Goal: Task Accomplishment & Management: Manage account settings

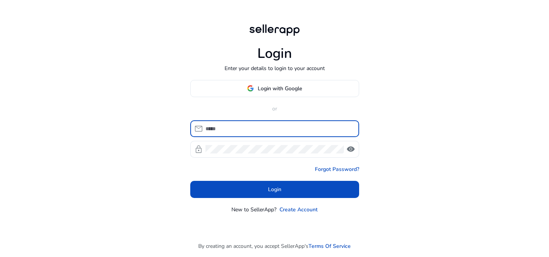
click at [230, 129] on body "Login Enter your details to login to your account Login with Google or mail loc…" at bounding box center [274, 128] width 549 height 257
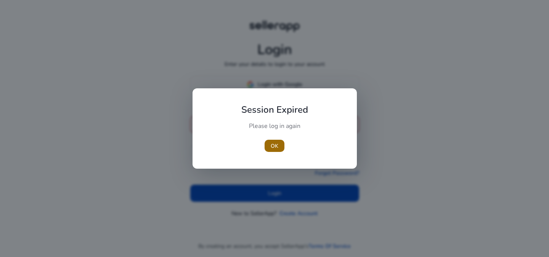
click at [269, 146] on span "button" at bounding box center [274, 146] width 20 height 18
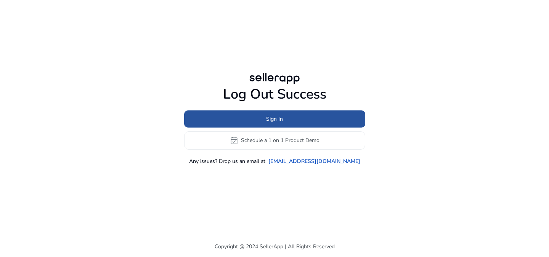
click at [276, 120] on span "Sign In" at bounding box center [274, 119] width 17 height 8
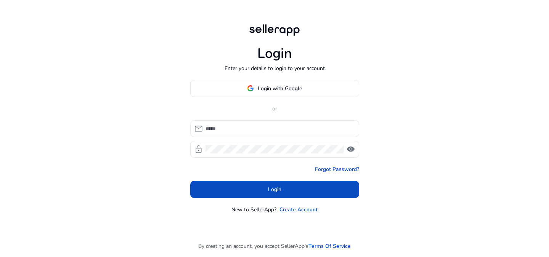
click at [262, 124] on div at bounding box center [278, 128] width 147 height 17
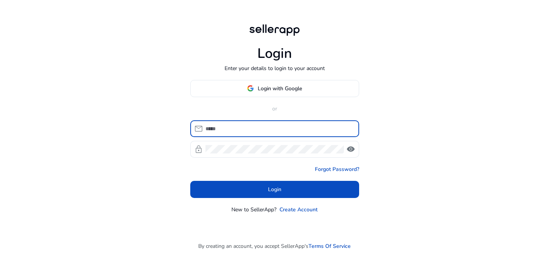
click at [264, 130] on input at bounding box center [278, 129] width 147 height 8
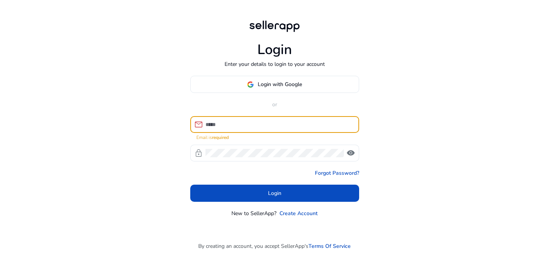
type input "**********"
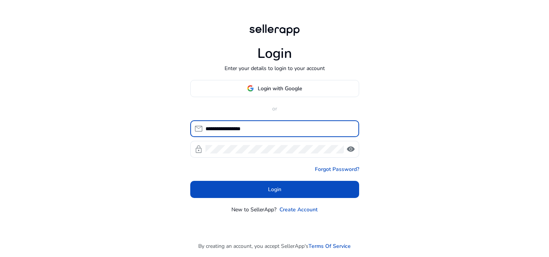
click button "Login" at bounding box center [274, 189] width 169 height 17
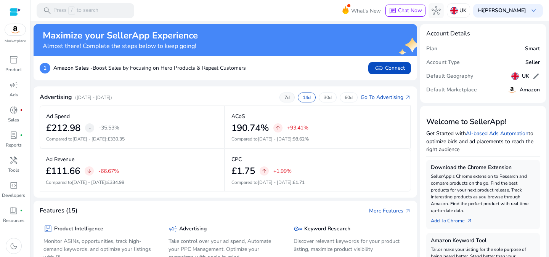
click at [284, 97] on p "7d" at bounding box center [286, 97] width 5 height 6
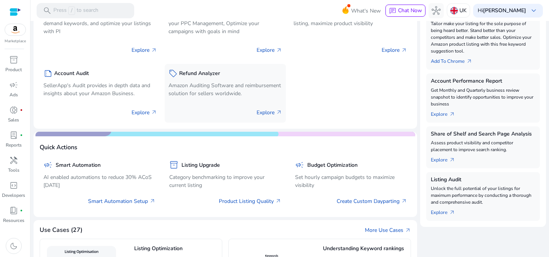
scroll to position [343, 0]
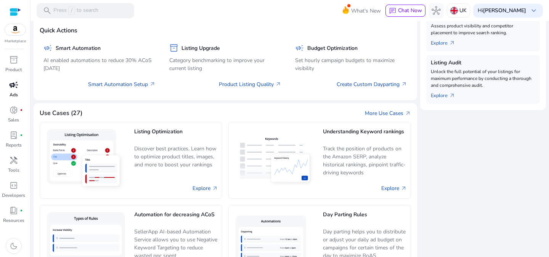
click at [10, 88] on span "campaign" at bounding box center [13, 84] width 9 height 9
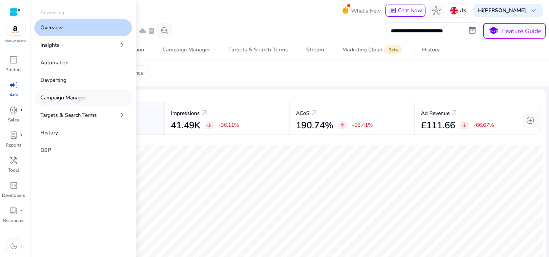
click at [100, 99] on link "Campaign Manager" at bounding box center [83, 97] width 98 height 17
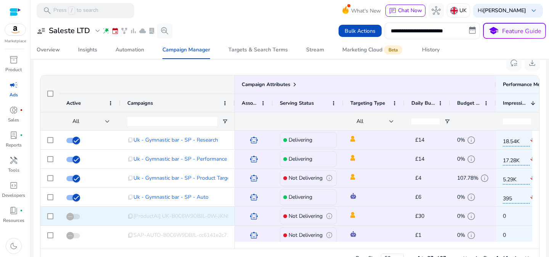
scroll to position [516, 0]
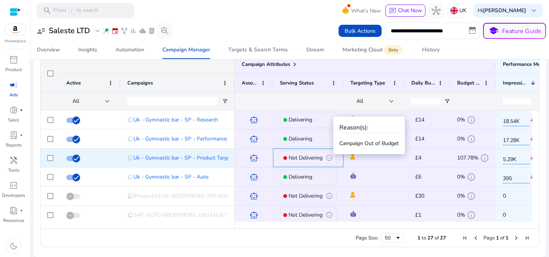
drag, startPoint x: 331, startPoint y: 157, endPoint x: 397, endPoint y: 173, distance: 68.1
click at [333, 157] on div "Not Delivering info" at bounding box center [308, 158] width 57 height 16
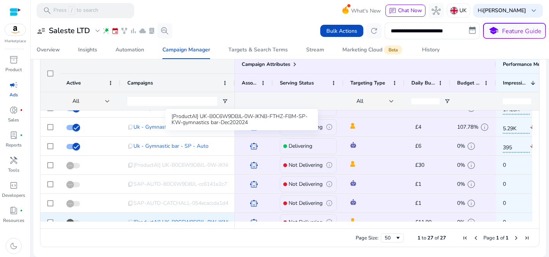
scroll to position [0, 0]
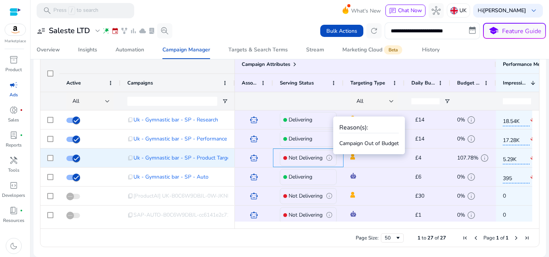
click at [334, 157] on div "Not Delivering info" at bounding box center [308, 158] width 57 height 16
click at [331, 157] on span "info" at bounding box center [328, 157] width 7 height 7
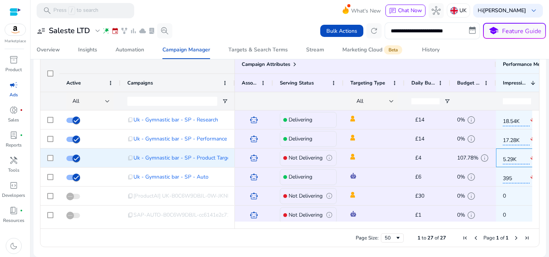
click at [509, 157] on span "5.29K" at bounding box center [515, 158] width 27 height 13
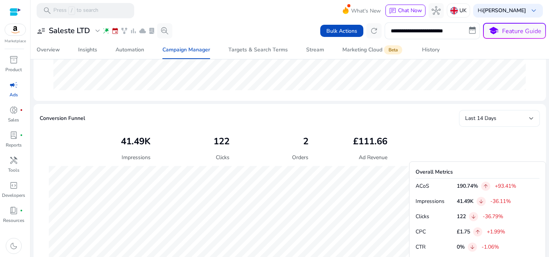
click at [493, 124] on div "Last 14 Days" at bounding box center [499, 118] width 69 height 17
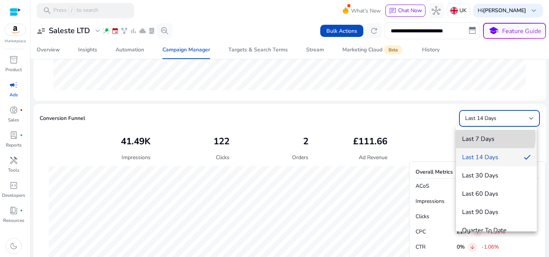
click at [492, 137] on span "Last 7 Days" at bounding box center [496, 139] width 69 height 8
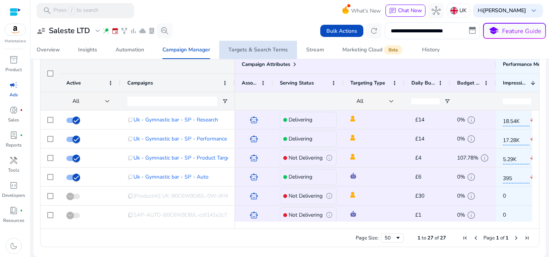
click at [264, 48] on div "Targets & Search Terms" at bounding box center [257, 49] width 59 height 5
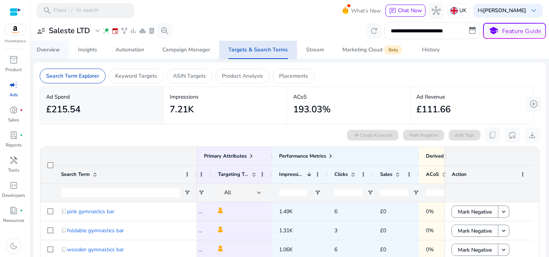
click at [60, 47] on link "Overview" at bounding box center [48, 50] width 42 height 18
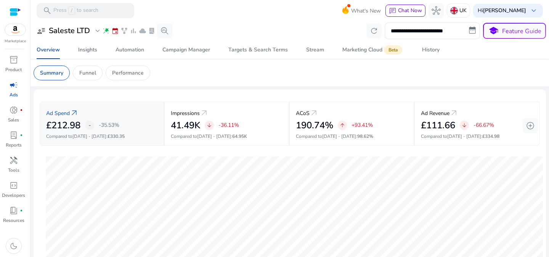
click at [150, 125] on div "£212.98 - -35.53%" at bounding box center [101, 125] width 111 height 11
click at [92, 132] on div "Ad Spend arrow_outward £212.98 - -35.53% Compared to Jul 16 - Jul 29 : £330.35" at bounding box center [102, 124] width 125 height 44
click at [431, 29] on input "**********" at bounding box center [431, 30] width 95 height 17
select select "*"
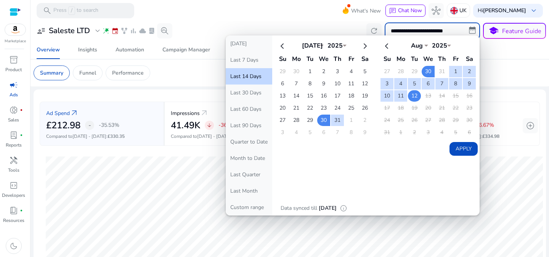
click at [412, 93] on td "12" at bounding box center [414, 95] width 13 height 11
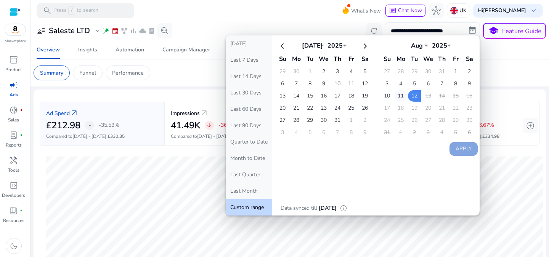
click at [400, 98] on td "11" at bounding box center [400, 95] width 13 height 11
click at [414, 96] on td "12" at bounding box center [414, 95] width 13 height 11
click at [464, 148] on button "Apply" at bounding box center [463, 149] width 28 height 14
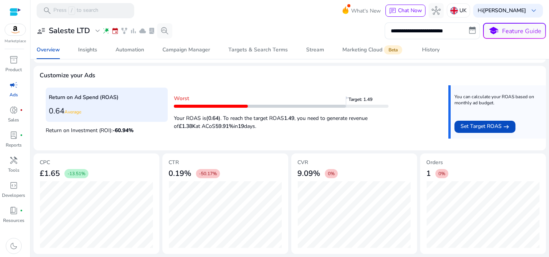
drag, startPoint x: 273, startPoint y: 130, endPoint x: 240, endPoint y: 117, distance: 35.4
click at [240, 117] on p "Your ROAS is (0.64) . To reach the target ROAS 1.49 , you need to generate reve…" at bounding box center [281, 120] width 214 height 20
click at [231, 128] on b "59.91%" at bounding box center [224, 126] width 18 height 7
drag, startPoint x: 245, startPoint y: 121, endPoint x: 227, endPoint y: 117, distance: 18.8
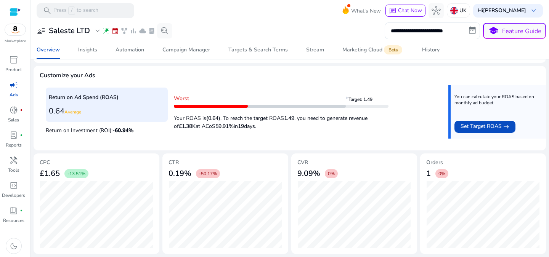
click at [227, 117] on p "Your ROAS is (0.64) . To reach the target ROAS 1.49 , you need to generate reve…" at bounding box center [281, 120] width 214 height 20
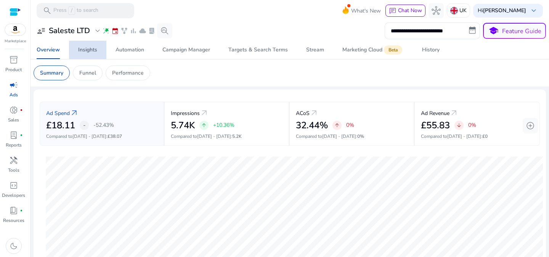
click at [82, 50] on div "Insights" at bounding box center [87, 49] width 19 height 5
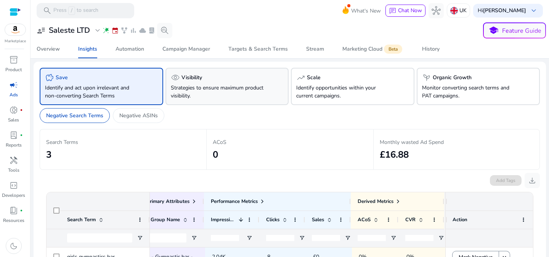
click at [230, 83] on div "visibility Visibility Strategies to ensure maximum product visibility." at bounding box center [226, 86] width 123 height 37
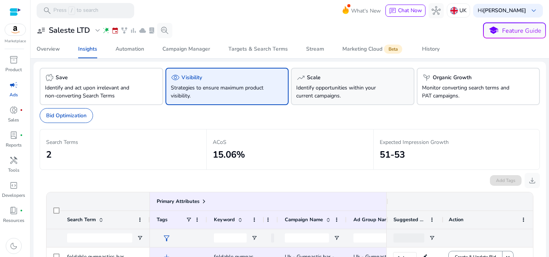
click at [371, 91] on p "Identify opportunities within your current campaigns." at bounding box center [343, 92] width 94 height 16
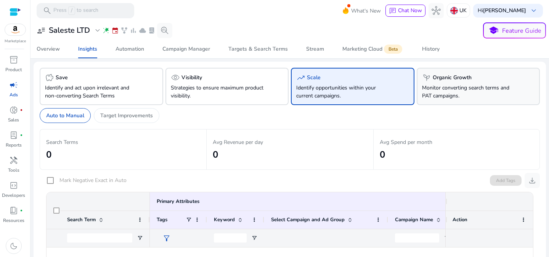
click at [464, 91] on p "Monitor converting search terms and PAT campaigns." at bounding box center [469, 92] width 94 height 16
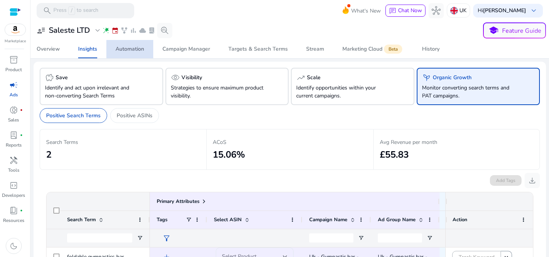
click at [142, 53] on span "Automation" at bounding box center [129, 49] width 29 height 18
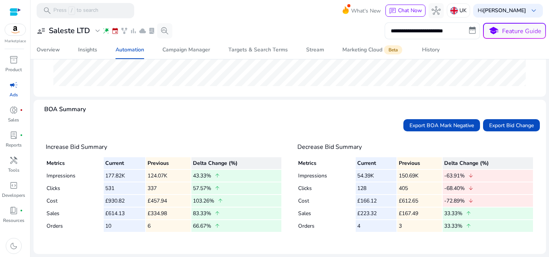
drag, startPoint x: 179, startPoint y: 175, endPoint x: 114, endPoint y: 174, distance: 65.5
click at [114, 174] on tr "Impressions 177.82K 124.07K 43.33% arrow_upward" at bounding box center [163, 176] width 235 height 12
click at [114, 174] on td "177.82K" at bounding box center [125, 176] width 42 height 12
drag, startPoint x: 226, startPoint y: 189, endPoint x: 107, endPoint y: 186, distance: 119.3
click at [107, 186] on tr "Clicks 531 337 57.57% arrow_upward" at bounding box center [163, 188] width 235 height 12
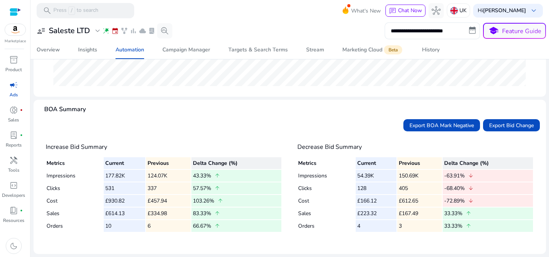
click at [107, 186] on td "531" at bounding box center [125, 188] width 42 height 12
drag, startPoint x: 100, startPoint y: 202, endPoint x: 230, endPoint y: 204, distance: 129.9
click at [230, 204] on tr "Cost £930.82 £457.94 103.26% arrow_upward" at bounding box center [163, 201] width 235 height 12
click at [230, 204] on td "103.26% arrow_upward" at bounding box center [236, 201] width 90 height 12
drag, startPoint x: 169, startPoint y: 213, endPoint x: 100, endPoint y: 213, distance: 69.0
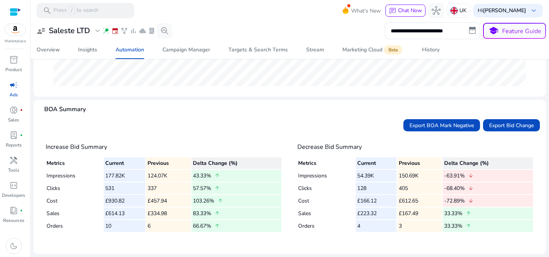
click at [100, 213] on tr "Sales £614.13 £334.98 83.33% arrow_upward" at bounding box center [163, 214] width 235 height 12
click at [100, 213] on td "Sales" at bounding box center [74, 214] width 56 height 12
drag, startPoint x: 102, startPoint y: 213, endPoint x: 231, endPoint y: 212, distance: 128.8
click at [231, 212] on tr "Sales £614.13 £334.98 83.33% arrow_upward" at bounding box center [163, 214] width 235 height 12
click at [231, 212] on td "83.33% arrow_upward" at bounding box center [236, 214] width 90 height 12
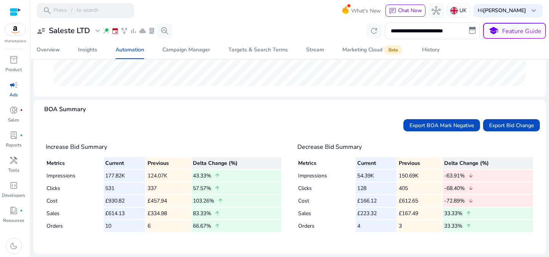
drag, startPoint x: 228, startPoint y: 212, endPoint x: 107, endPoint y: 211, distance: 120.8
click at [107, 211] on tr "Sales £614.13 £334.98 83.33% arrow_upward" at bounding box center [163, 214] width 235 height 12
click at [107, 211] on td "£614.13" at bounding box center [125, 214] width 42 height 12
drag, startPoint x: 238, startPoint y: 226, endPoint x: 100, endPoint y: 224, distance: 138.3
click at [100, 224] on tr "Orders 10 6 66.67% arrow_upward" at bounding box center [163, 226] width 235 height 12
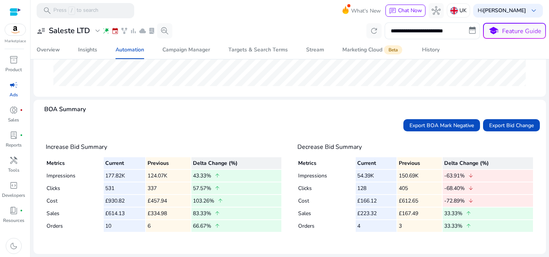
click at [100, 224] on td "Orders" at bounding box center [74, 226] width 56 height 12
drag, startPoint x: 242, startPoint y: 228, endPoint x: 127, endPoint y: 221, distance: 114.5
click at [127, 221] on tr "Orders 10 6 66.67% arrow_upward" at bounding box center [163, 226] width 235 height 12
click at [127, 221] on td "10" at bounding box center [125, 226] width 42 height 12
drag, startPoint x: 356, startPoint y: 173, endPoint x: 477, endPoint y: 179, distance: 120.5
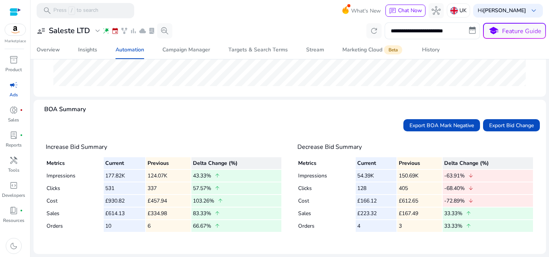
click at [476, 179] on tr "Impressions 54.39K 150.69K -63.91% arrow_downward" at bounding box center [415, 176] width 235 height 12
click at [477, 179] on td "-63.91% arrow_downward" at bounding box center [487, 176] width 90 height 12
drag, startPoint x: 477, startPoint y: 187, endPoint x: 341, endPoint y: 188, distance: 136.8
click at [341, 188] on tr "Clicks 128 405 -68.40% arrow_downward" at bounding box center [415, 188] width 235 height 12
click at [341, 188] on td "Clicks" at bounding box center [326, 188] width 57 height 12
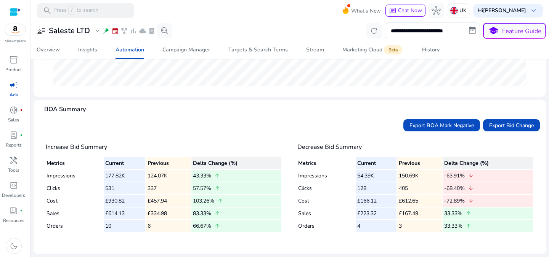
drag, startPoint x: 483, startPoint y: 202, endPoint x: 345, endPoint y: 201, distance: 137.9
click at [345, 201] on tr "Cost £166.12 £612.65 -72.89% arrow_downward" at bounding box center [415, 201] width 235 height 12
click at [345, 201] on td "Cost" at bounding box center [326, 201] width 57 height 12
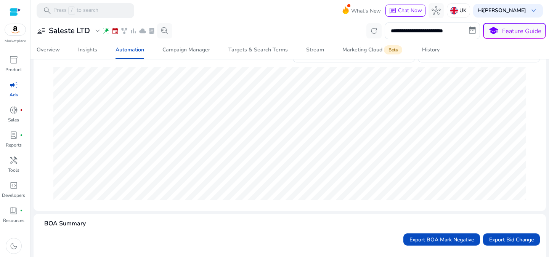
scroll to position [44, 0]
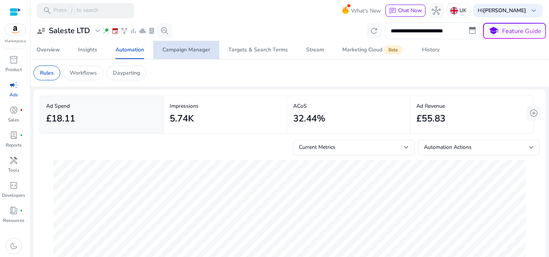
click at [187, 47] on div "Campaign Manager" at bounding box center [186, 49] width 48 height 5
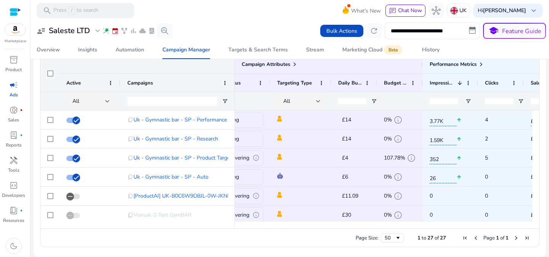
scroll to position [0, 85]
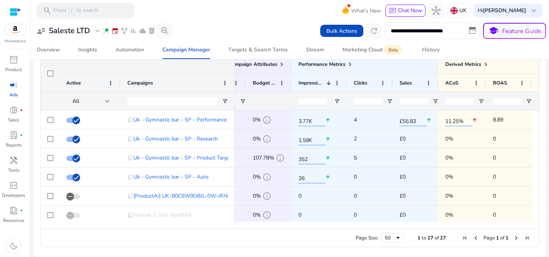
drag, startPoint x: 375, startPoint y: 229, endPoint x: 342, endPoint y: 226, distance: 33.7
click at [342, 226] on div "Drag here to set row groups Drag here to set column labels Campaign Attributes …" at bounding box center [289, 151] width 499 height 192
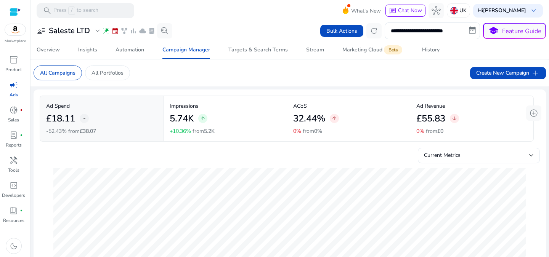
scroll to position [0, 253]
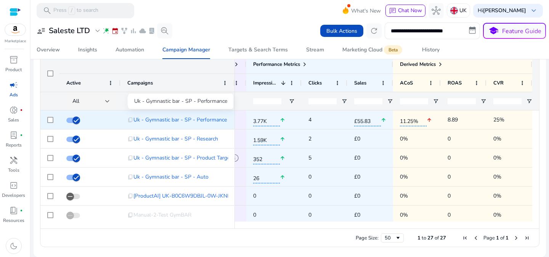
click at [174, 122] on span "Uk - Gymnastic bar - SP - Performance" at bounding box center [179, 120] width 93 height 16
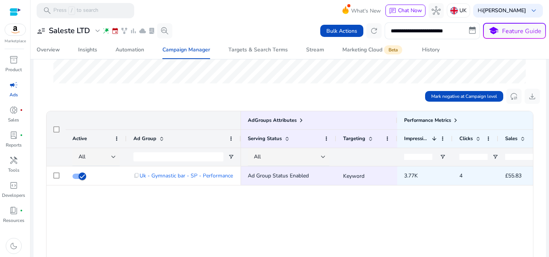
scroll to position [229, 0]
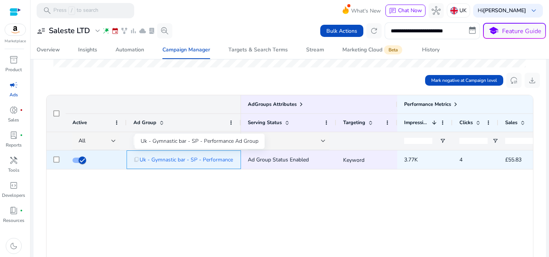
click at [212, 158] on span "Uk - Gymnastic bar - SP - Performance Ad Group" at bounding box center [198, 160] width 118 height 16
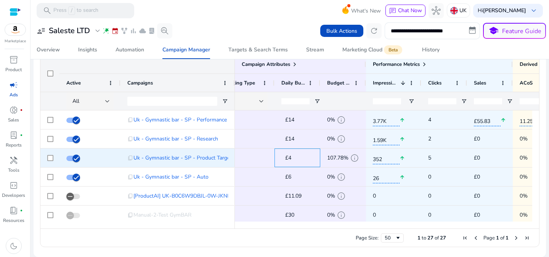
click at [286, 158] on span "£4" at bounding box center [288, 157] width 6 height 7
click at [307, 157] on div "£4 edit" at bounding box center [301, 157] width 40 height 11
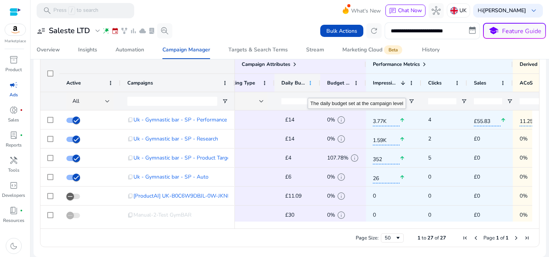
click at [311, 83] on span at bounding box center [310, 83] width 6 height 6
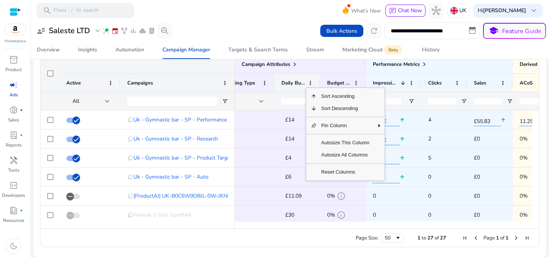
click at [295, 83] on span "Daily Budget" at bounding box center [293, 83] width 24 height 7
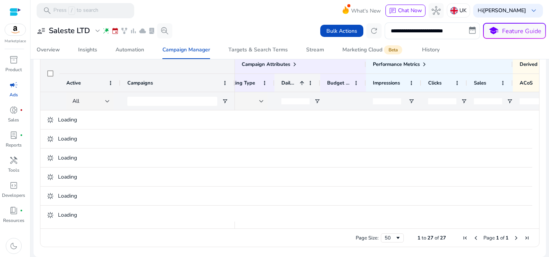
click at [294, 84] on span "Daily Budget" at bounding box center [288, 83] width 15 height 7
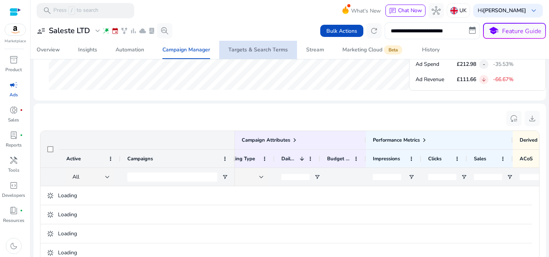
click at [262, 53] on span "Targets & Search Terms" at bounding box center [257, 50] width 59 height 18
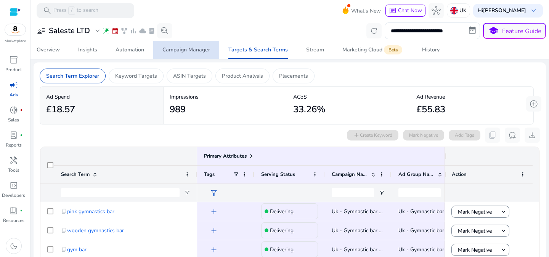
click at [177, 50] on div "Campaign Manager" at bounding box center [186, 49] width 48 height 5
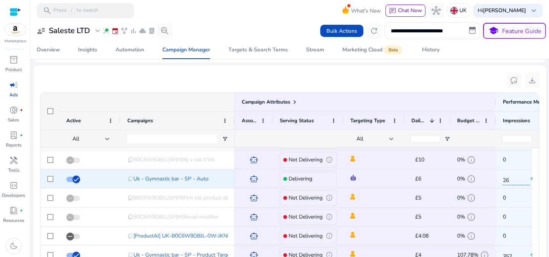
click at [420, 177] on span "£6" at bounding box center [418, 178] width 6 height 7
click at [437, 176] on div "£6 edit" at bounding box center [431, 178] width 40 height 11
click at [419, 175] on span "£6" at bounding box center [418, 178] width 6 height 7
click at [161, 178] on span "Uk - Gymnastic bar - SP - Auto" at bounding box center [170, 179] width 75 height 16
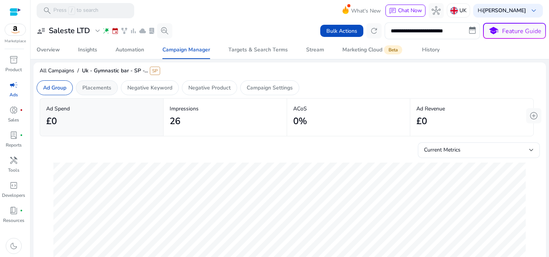
click at [107, 82] on div "Placements" at bounding box center [97, 87] width 42 height 15
click at [163, 85] on p "Negative Keyword" at bounding box center [149, 88] width 45 height 8
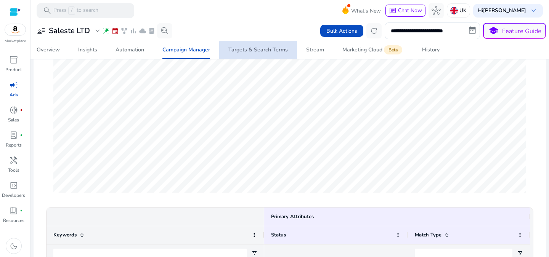
click at [283, 56] on span "Targets & Search Terms" at bounding box center [257, 50] width 59 height 18
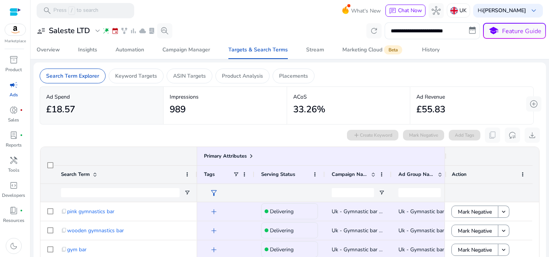
click at [16, 88] on span "campaign" at bounding box center [13, 84] width 9 height 9
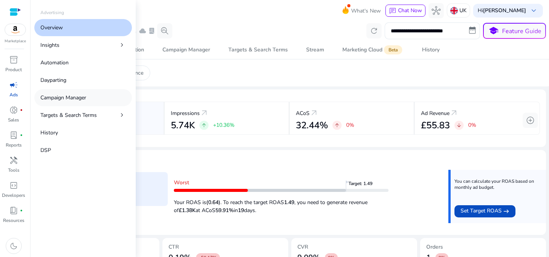
click at [84, 102] on link "Campaign Manager" at bounding box center [83, 97] width 98 height 17
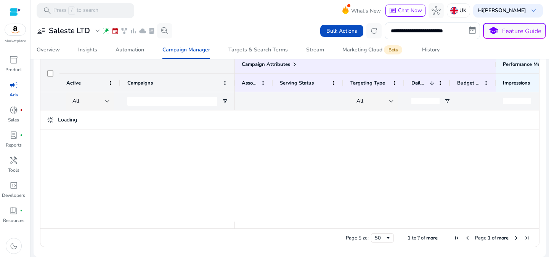
drag, startPoint x: 259, startPoint y: 225, endPoint x: 311, endPoint y: 222, distance: 52.6
click at [309, 221] on div "Campaign Attributes Active Campaigns 1" at bounding box center [289, 141] width 498 height 173
drag, startPoint x: 318, startPoint y: 225, endPoint x: 352, endPoint y: 227, distance: 34.7
click at [352, 226] on div at bounding box center [387, 225] width 304 height 7
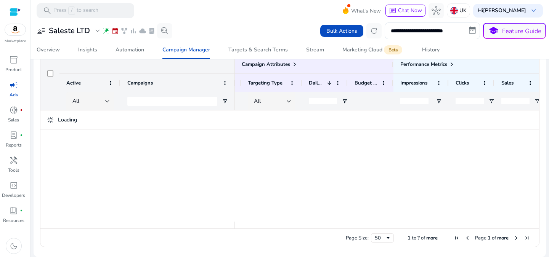
drag, startPoint x: 420, startPoint y: 232, endPoint x: 487, endPoint y: 235, distance: 66.8
click at [492, 232] on div "Page Size: 50 1 to ? of more Page 1 of more" at bounding box center [289, 238] width 498 height 18
drag, startPoint x: 448, startPoint y: 225, endPoint x: 519, endPoint y: 230, distance: 71.8
click at [520, 230] on div "Drag here to set row groups Drag here to set column labels Campaign Attributes …" at bounding box center [289, 151] width 499 height 192
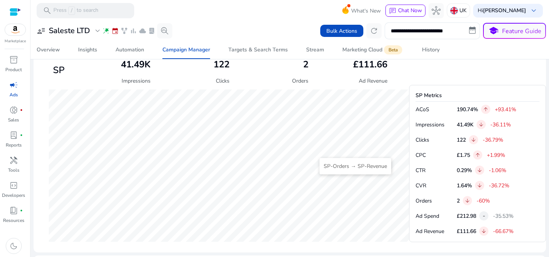
scroll to position [288, 0]
drag, startPoint x: 517, startPoint y: 110, endPoint x: 451, endPoint y: 109, distance: 66.3
click at [451, 109] on div "ACoS 190.74% arrow_upward +93.41%" at bounding box center [477, 109] width 124 height 9
click at [451, 109] on p "ACoS" at bounding box center [434, 109] width 38 height 8
drag, startPoint x: 461, startPoint y: 125, endPoint x: 517, endPoint y: 128, distance: 56.8
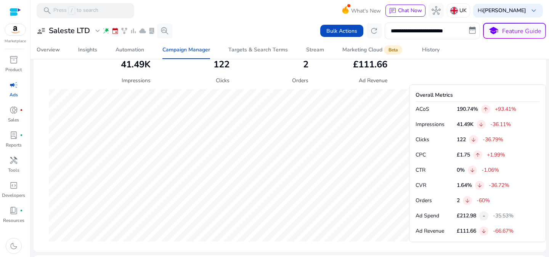
click at [515, 128] on div "Impressions 41.49K arrow_downward -36.11%" at bounding box center [477, 124] width 124 height 9
click at [517, 128] on div "Impressions 41.49K arrow_downward -36.11%" at bounding box center [477, 124] width 124 height 9
drag, startPoint x: 456, startPoint y: 139, endPoint x: 507, endPoint y: 137, distance: 51.9
click at [507, 137] on div "Clicks 122 arrow_downward -36.79%" at bounding box center [477, 139] width 124 height 9
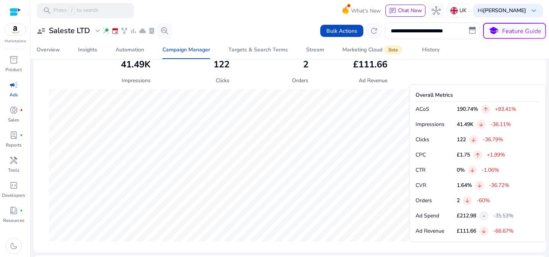
drag, startPoint x: 458, startPoint y: 155, endPoint x: 508, endPoint y: 153, distance: 50.3
click at [508, 153] on div "CPC £1.75 arrow_upward +1.99%" at bounding box center [477, 154] width 124 height 9
drag, startPoint x: 458, startPoint y: 169, endPoint x: 517, endPoint y: 168, distance: 58.7
click at [517, 168] on div "CTR 0% arrow_downward -1.06%" at bounding box center [477, 170] width 124 height 9
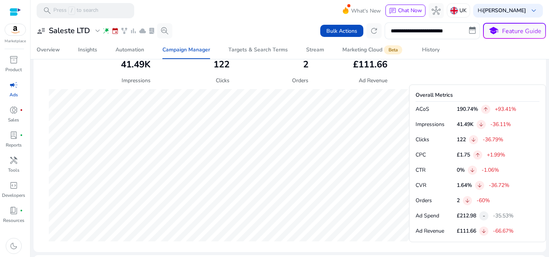
click at [517, 168] on div "CTR 0% arrow_downward -1.06%" at bounding box center [477, 170] width 124 height 9
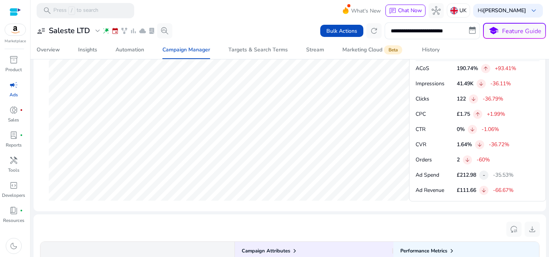
scroll to position [364, 0]
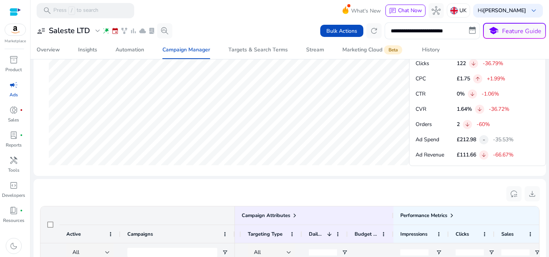
drag, startPoint x: 462, startPoint y: 155, endPoint x: 521, endPoint y: 158, distance: 58.7
click at [520, 158] on div "Ad Revenue £111.66 arrow_downward -66.67%" at bounding box center [477, 154] width 124 height 9
click at [521, 158] on div "Ad Revenue £111.66 arrow_downward -66.67%" at bounding box center [477, 154] width 124 height 9
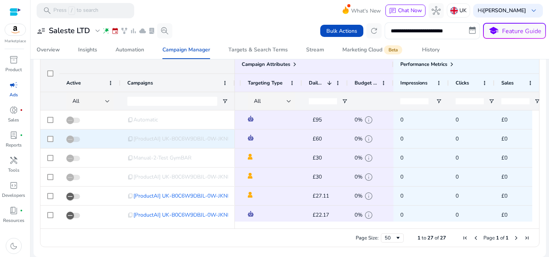
scroll to position [34, 0]
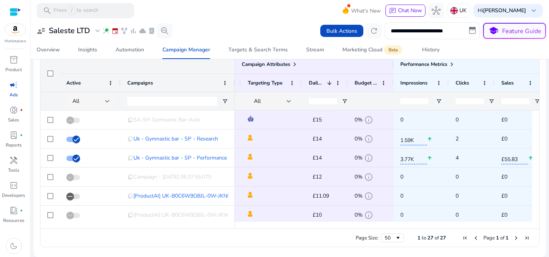
click at [98, 101] on div "All" at bounding box center [88, 101] width 33 height 8
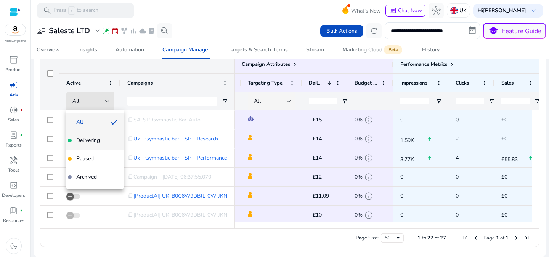
click at [99, 139] on span "Delivering" at bounding box center [88, 141] width 24 height 8
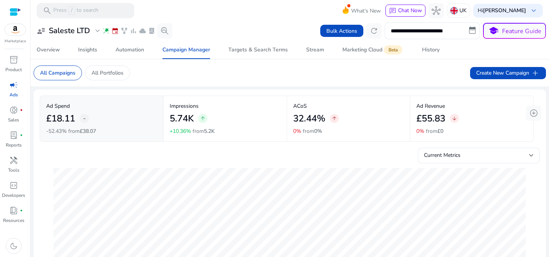
drag, startPoint x: 50, startPoint y: 118, endPoint x: 76, endPoint y: 118, distance: 25.5
click at [76, 118] on div "£18.11 -" at bounding box center [101, 118] width 111 height 17
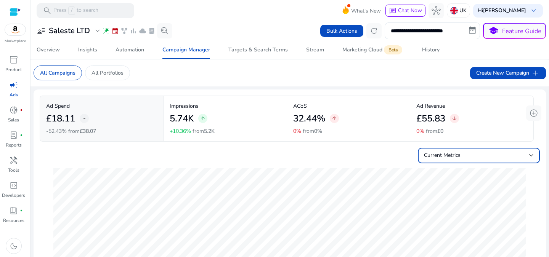
click at [442, 156] on span "Current Metrics" at bounding box center [442, 155] width 37 height 7
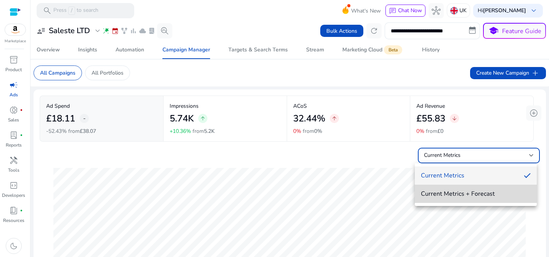
click at [446, 189] on mat-option "Current Metrics + Forecast" at bounding box center [475, 194] width 122 height 18
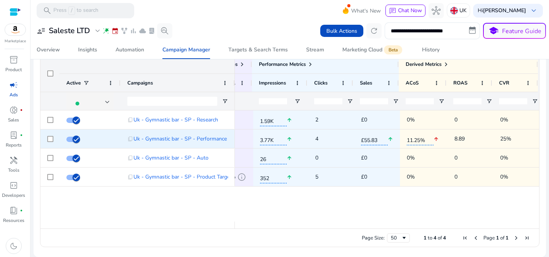
click at [433, 141] on mat-icon "arrow_upward" at bounding box center [435, 139] width 5 height 16
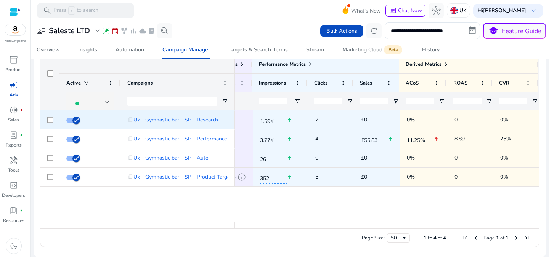
click at [411, 124] on p "0%" at bounding box center [423, 120] width 34 height 16
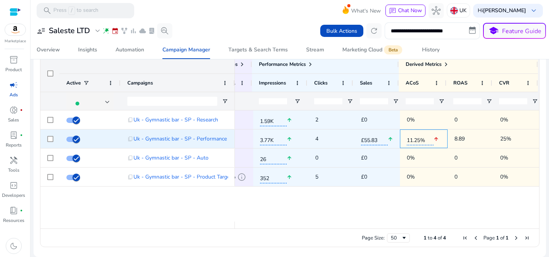
click at [406, 142] on span "11.25%" at bounding box center [419, 139] width 27 height 13
drag, startPoint x: 335, startPoint y: 146, endPoint x: 274, endPoint y: 147, distance: 61.3
click at [335, 146] on span "4" at bounding box center [331, 139] width 32 height 16
click at [253, 145] on div "3.77K arrow_upward" at bounding box center [280, 139] width 55 height 19
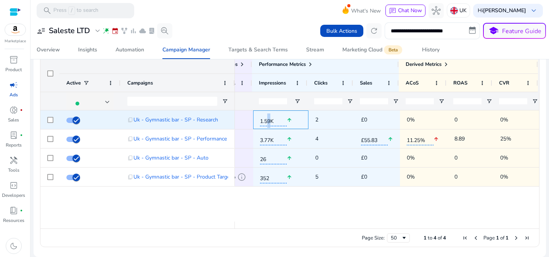
click at [266, 119] on span "1.59K" at bounding box center [273, 120] width 27 height 13
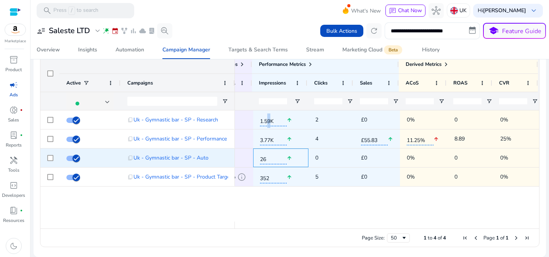
click at [286, 159] on mat-icon "arrow_upward" at bounding box center [288, 158] width 5 height 16
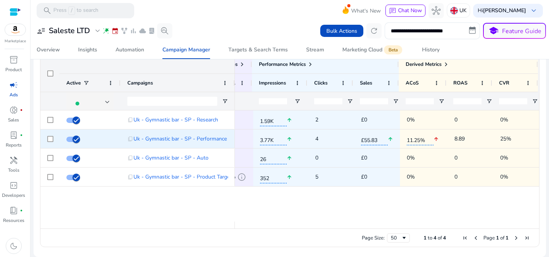
click at [319, 128] on div "2" at bounding box center [331, 120] width 32 height 18
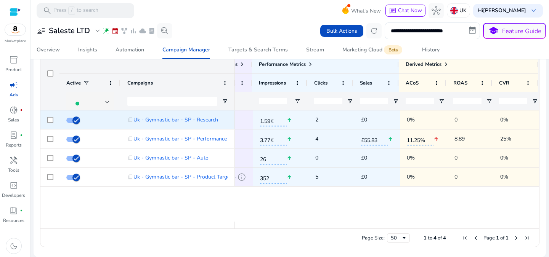
click at [381, 123] on p "£0" at bounding box center [377, 120] width 32 height 16
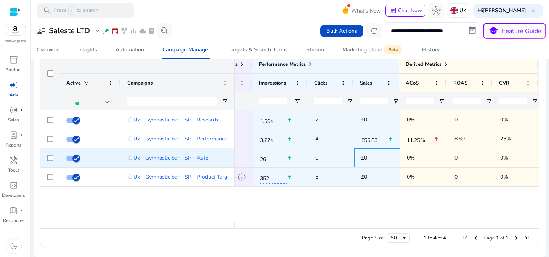
drag, startPoint x: 376, startPoint y: 154, endPoint x: 376, endPoint y: 165, distance: 11.1
click at [376, 154] on p "£0" at bounding box center [377, 158] width 32 height 16
click at [375, 166] on div "£0" at bounding box center [377, 158] width 32 height 18
